Goal: Entertainment & Leisure: Consume media (video, audio)

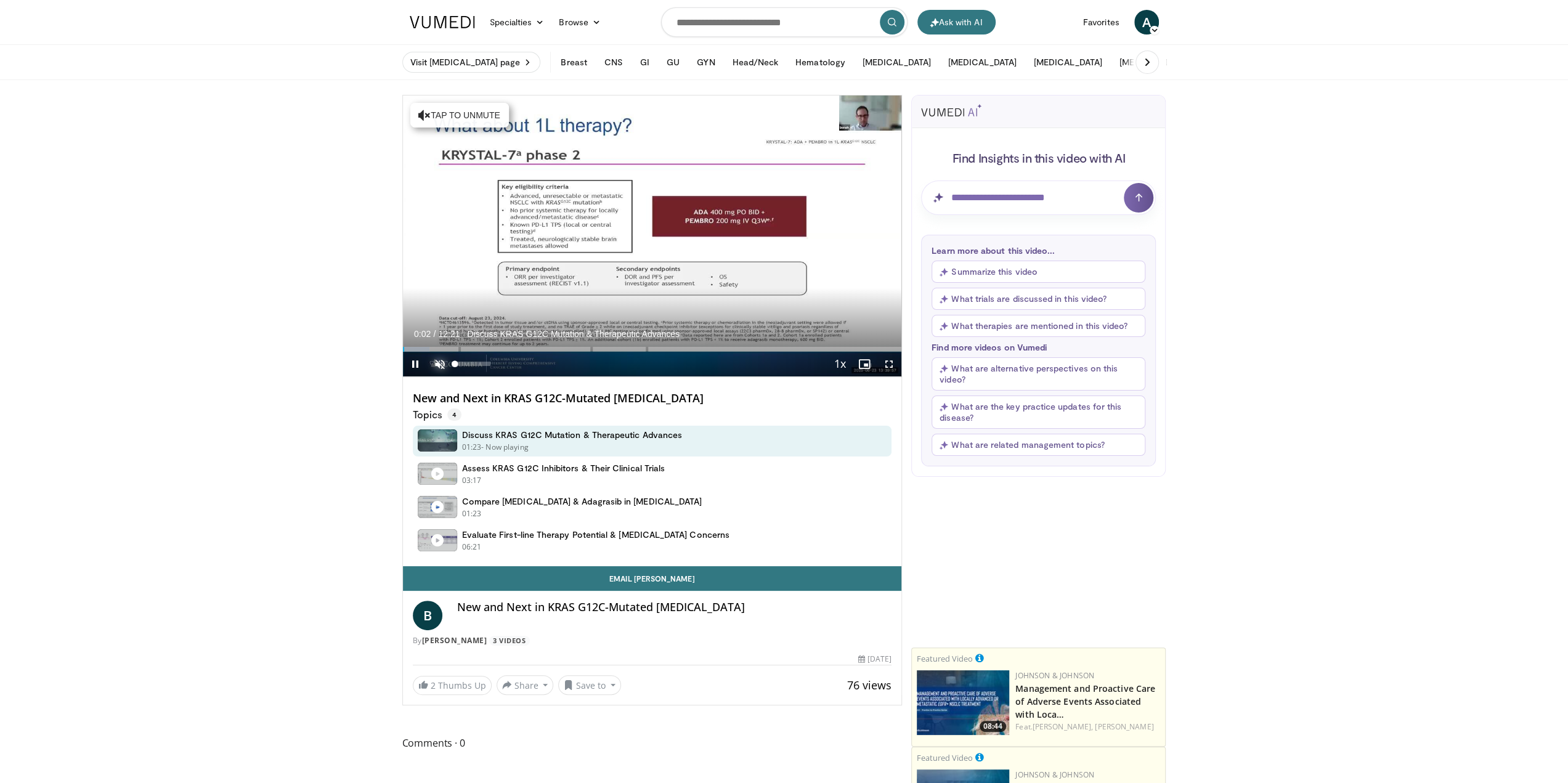
click at [439, 363] on span "Video Player" at bounding box center [439, 364] width 25 height 25
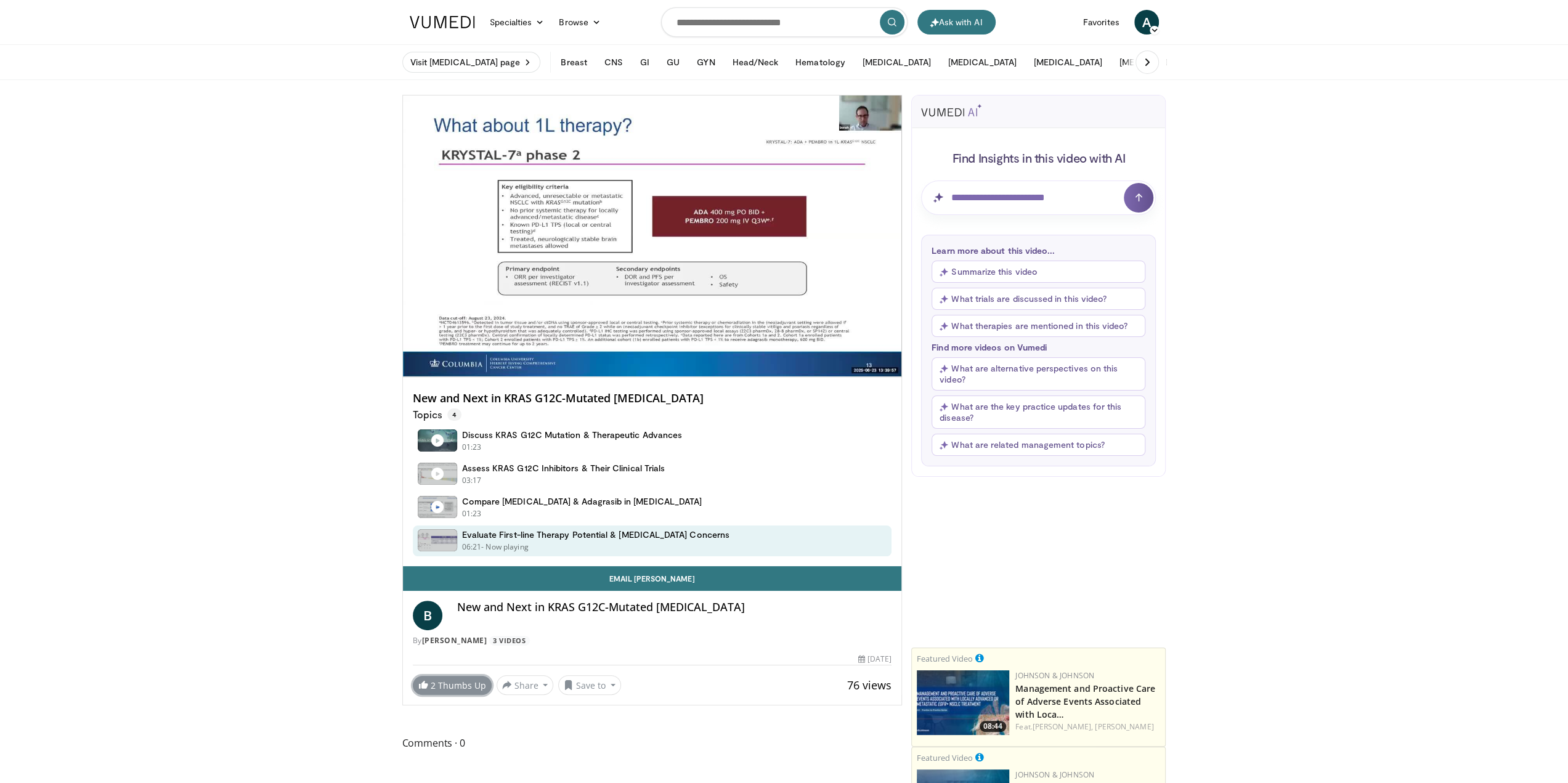
click at [467, 689] on link "2 Thumbs Up" at bounding box center [452, 685] width 79 height 19
